Goal: Navigation & Orientation: Find specific page/section

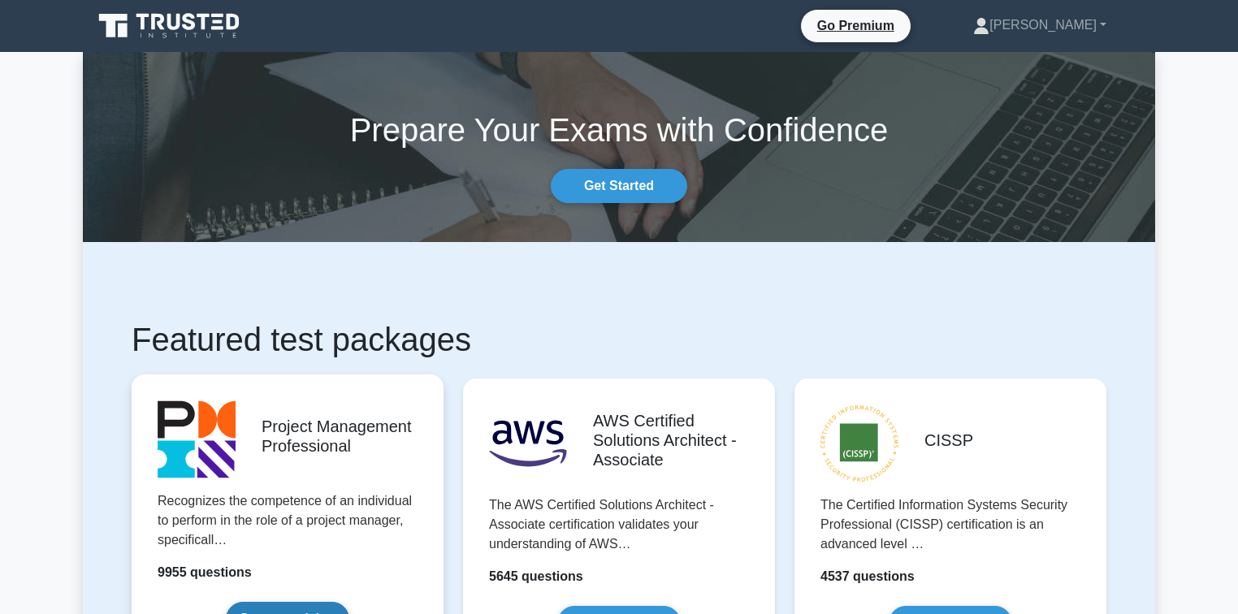
click at [300, 602] on link "Start practicing" at bounding box center [287, 619] width 123 height 34
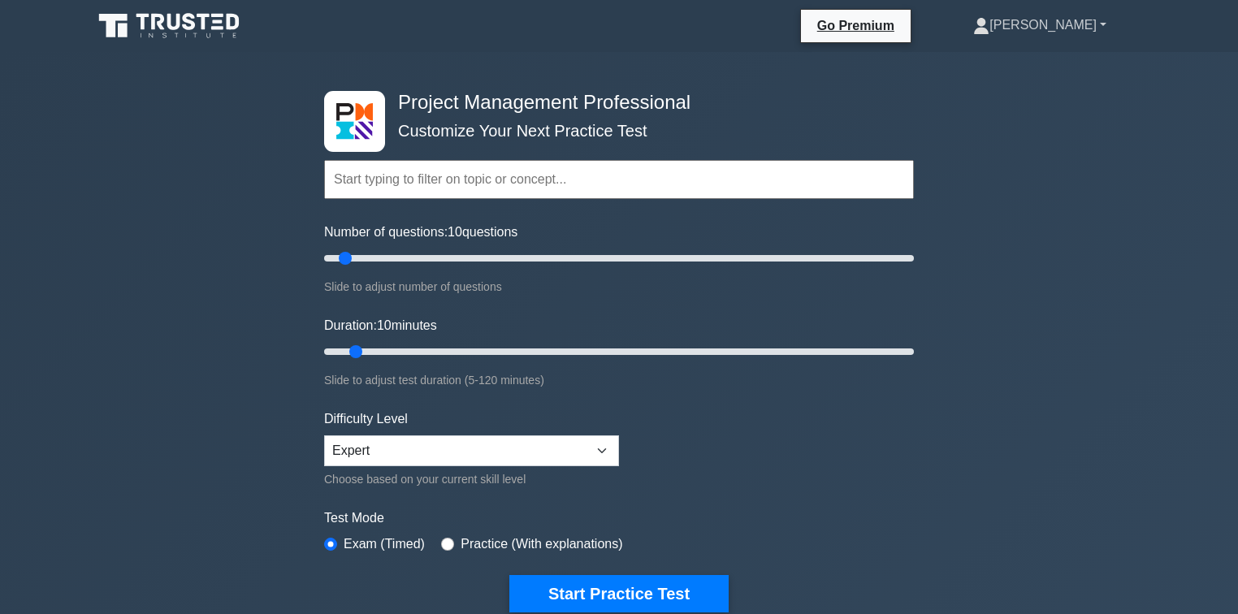
click at [1069, 24] on link "[PERSON_NAME]" at bounding box center [1039, 25] width 211 height 33
click at [1060, 63] on link "Profile" at bounding box center [999, 63] width 128 height 26
